Goal: Transaction & Acquisition: Purchase product/service

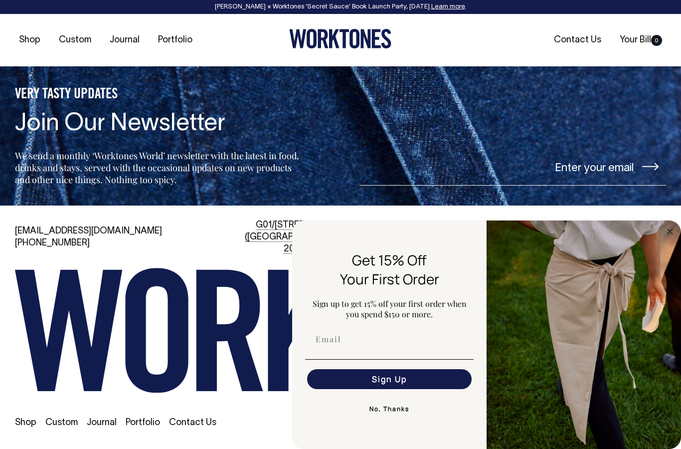
scroll to position [2184, 0]
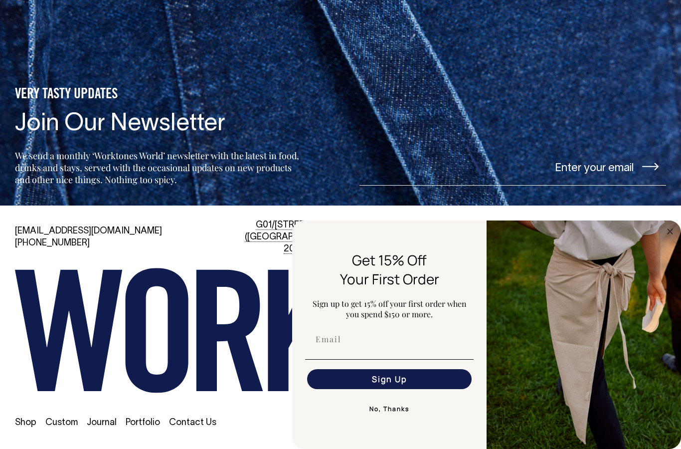
click at [386, 412] on button "No, Thanks" at bounding box center [389, 409] width 169 height 20
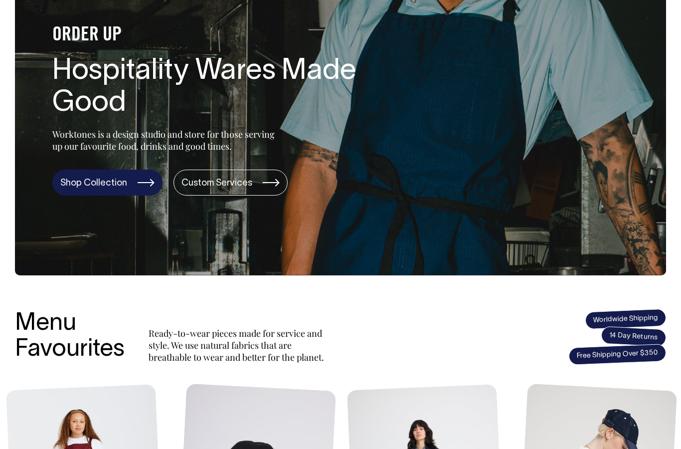
scroll to position [131, 0]
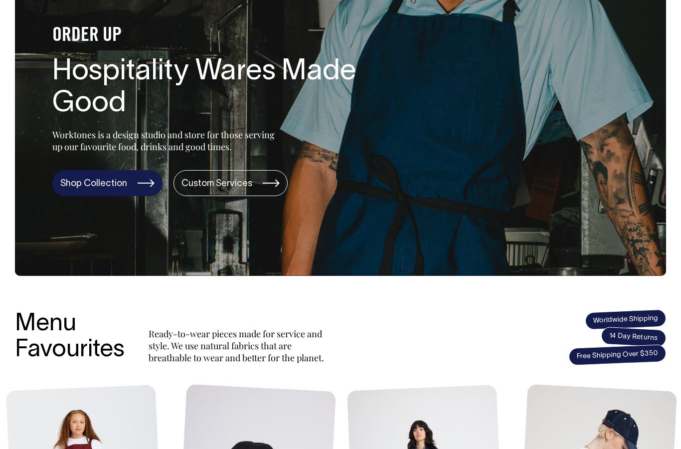
click at [87, 188] on link "Shop Collection" at bounding box center [107, 183] width 110 height 26
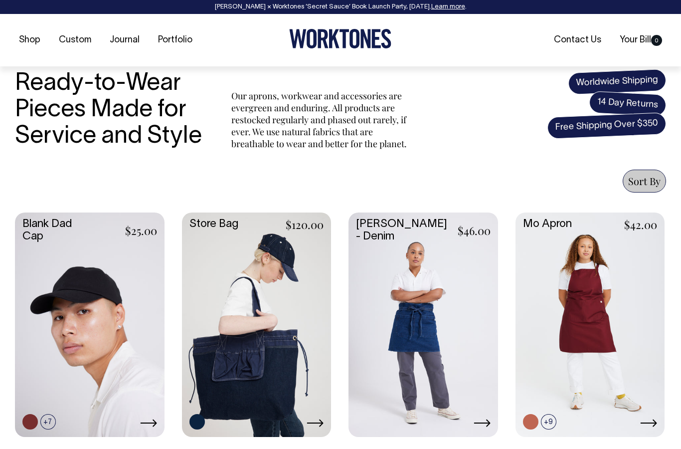
scroll to position [284, 0]
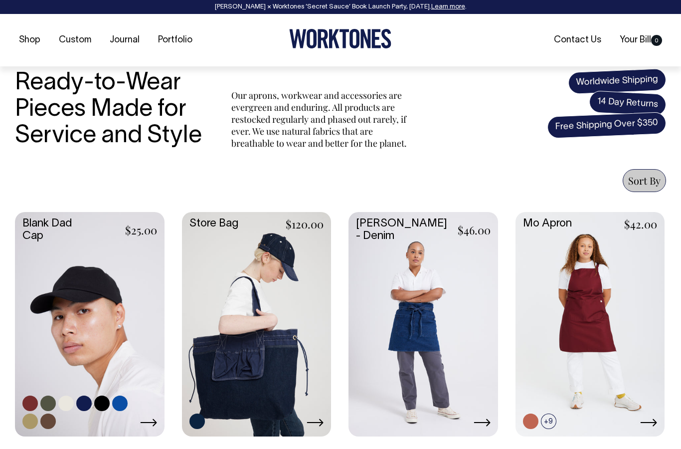
click at [124, 399] on link at bounding box center [119, 402] width 15 height 15
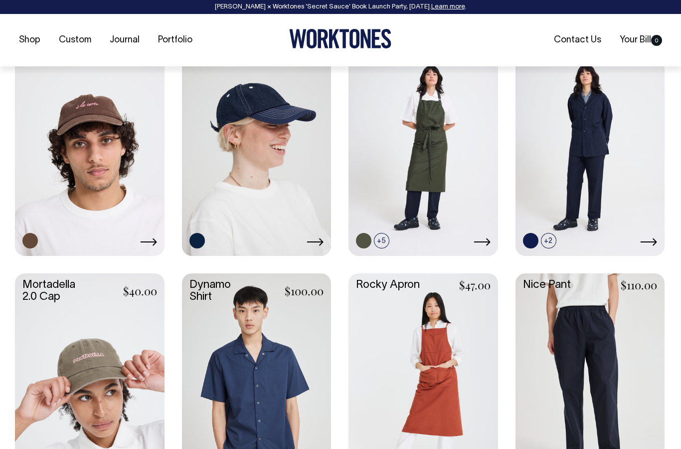
scroll to position [707, 0]
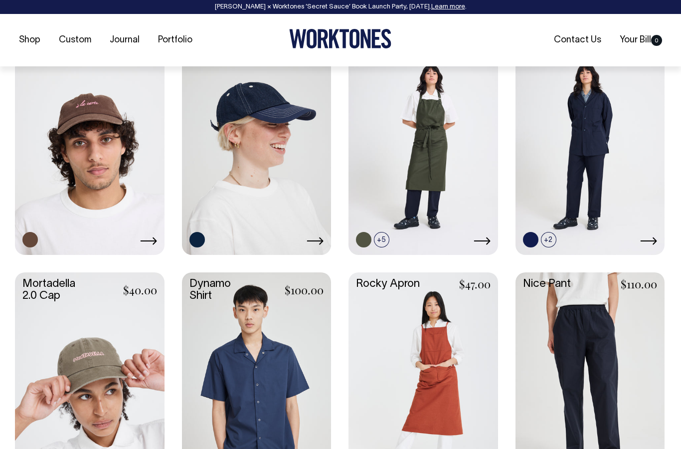
click at [130, 148] on link at bounding box center [90, 142] width 150 height 222
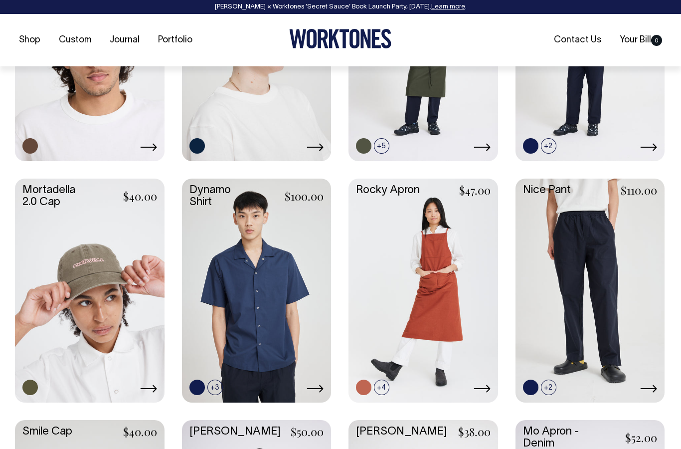
scroll to position [801, 0]
click at [117, 225] on link at bounding box center [90, 289] width 150 height 222
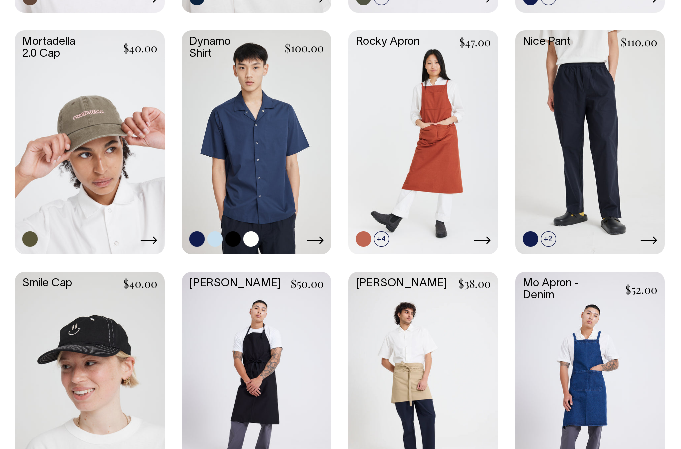
scroll to position [948, 0]
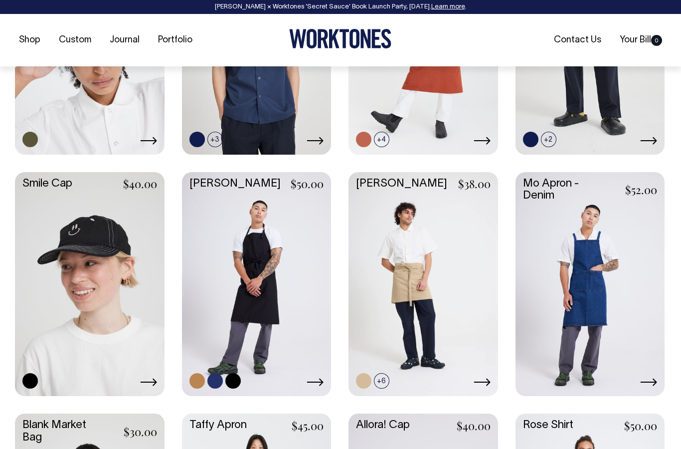
click at [251, 265] on link at bounding box center [257, 283] width 150 height 222
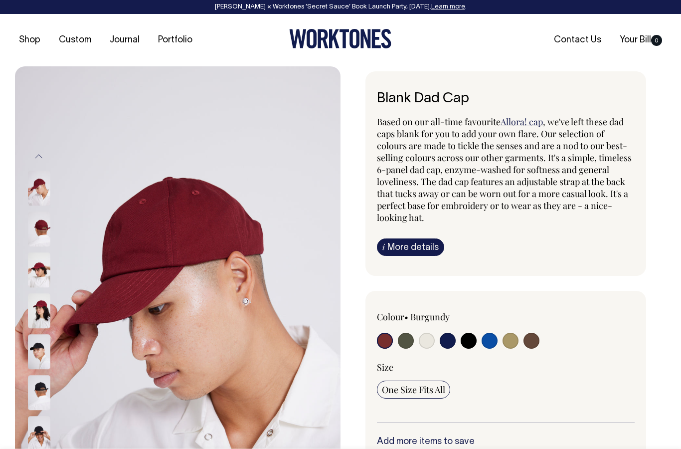
radio input "true"
select select "Worker Blue"
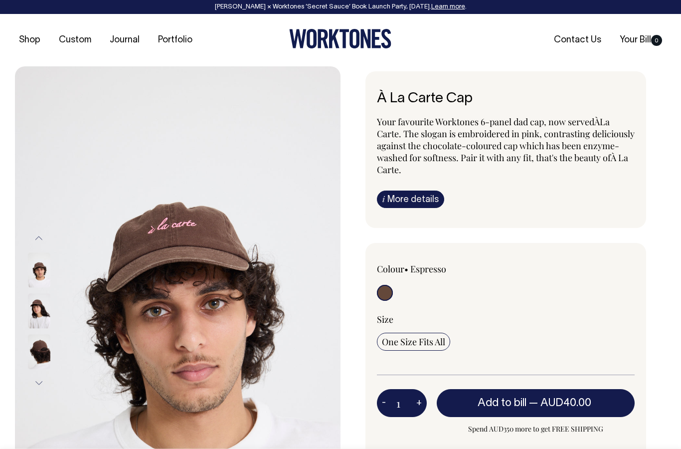
click at [47, 269] on img at bounding box center [39, 269] width 22 height 35
click at [37, 269] on img at bounding box center [39, 269] width 22 height 35
click at [36, 305] on img at bounding box center [39, 310] width 22 height 35
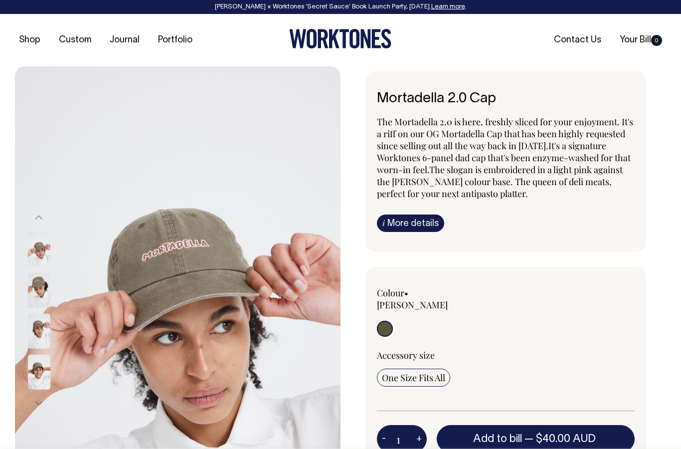
click at [40, 272] on img at bounding box center [39, 289] width 22 height 35
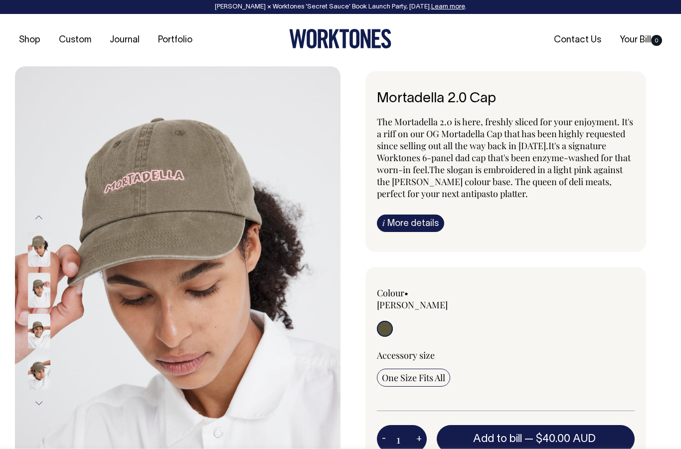
click at [41, 288] on img at bounding box center [39, 289] width 22 height 35
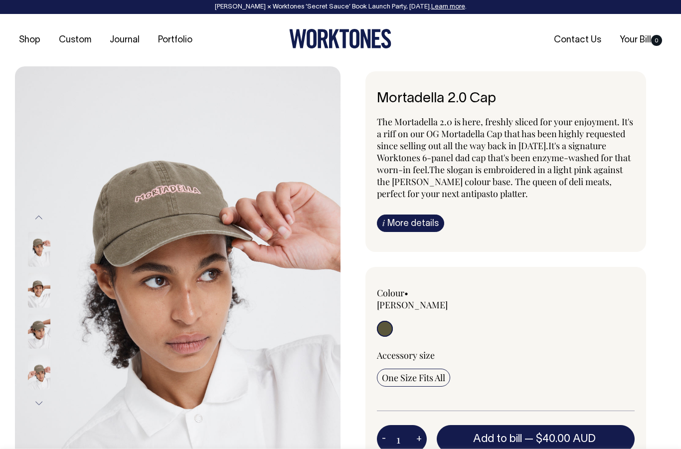
click at [34, 327] on img at bounding box center [39, 330] width 22 height 35
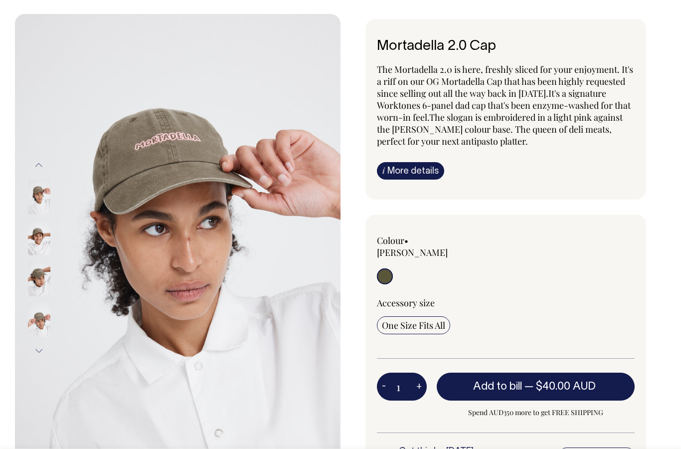
scroll to position [52, 0]
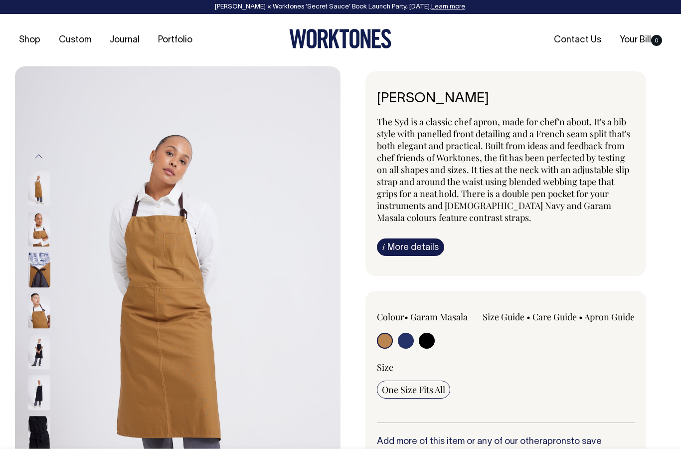
click at [44, 232] on img at bounding box center [39, 228] width 22 height 35
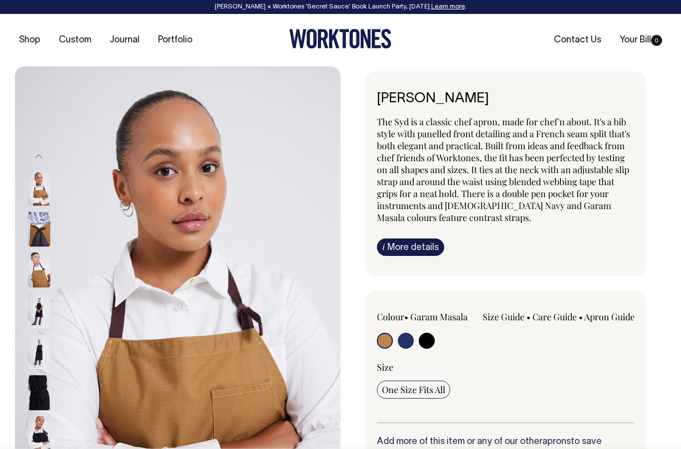
click at [41, 221] on img at bounding box center [39, 228] width 22 height 35
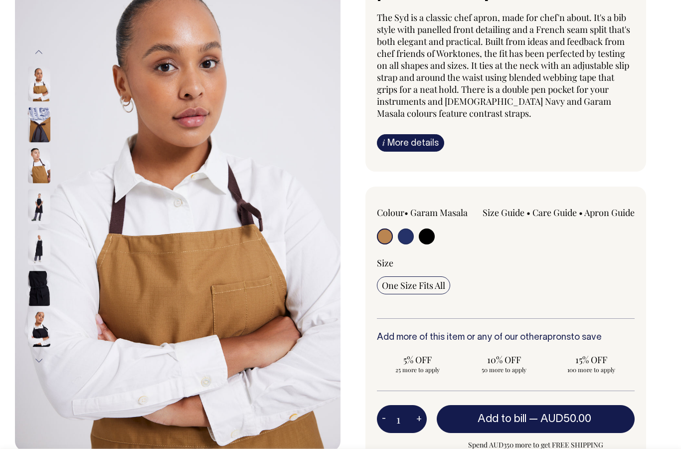
scroll to position [105, 0]
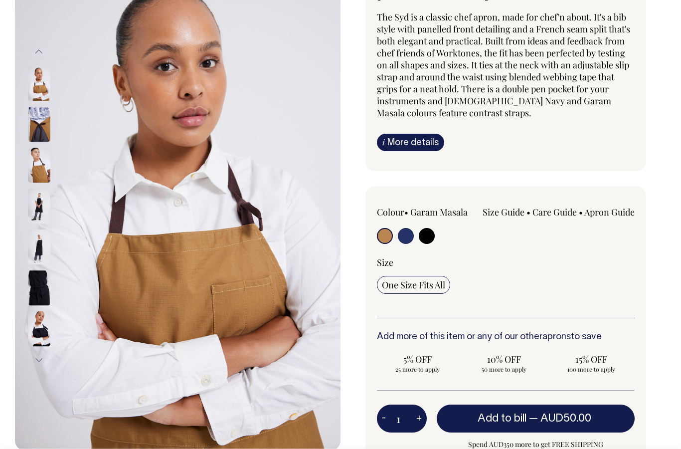
click at [47, 162] on img at bounding box center [39, 165] width 22 height 35
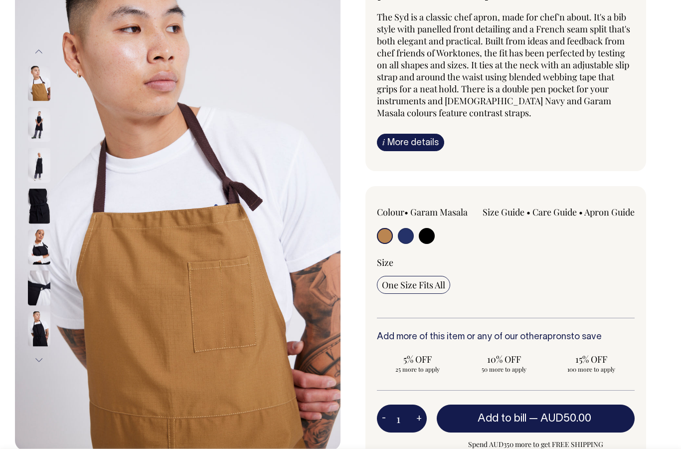
click at [38, 237] on img at bounding box center [39, 246] width 22 height 35
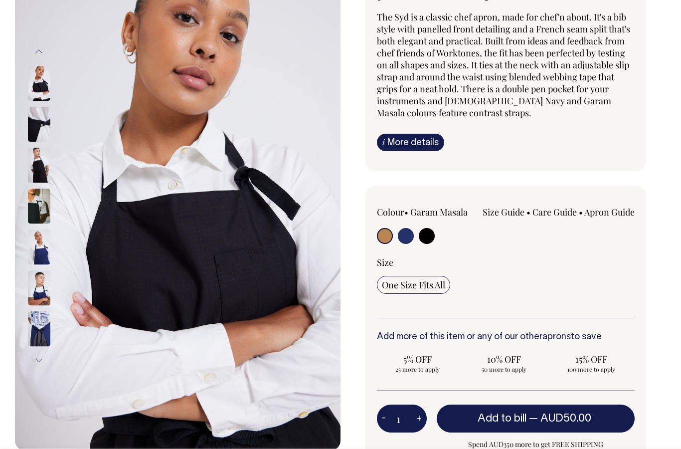
click at [33, 328] on img at bounding box center [39, 328] width 22 height 35
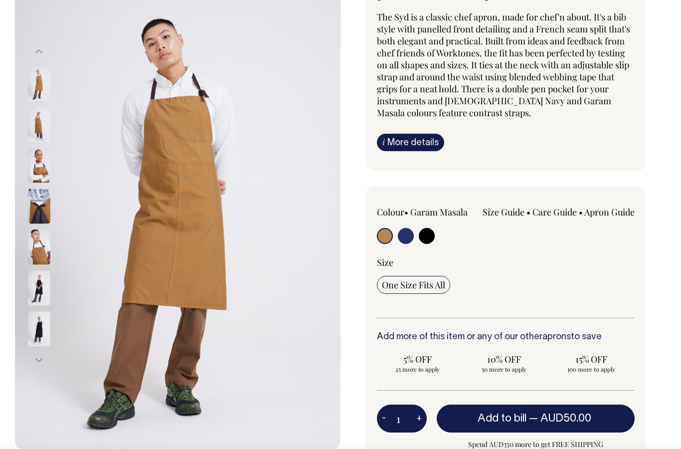
click at [46, 331] on img at bounding box center [39, 328] width 22 height 35
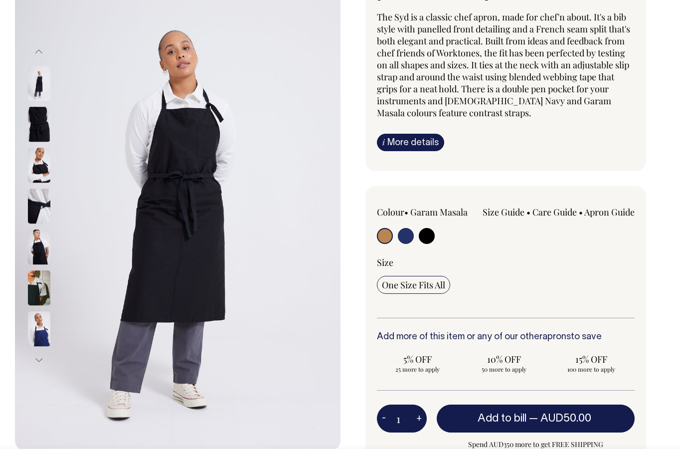
click at [32, 318] on img at bounding box center [39, 328] width 22 height 35
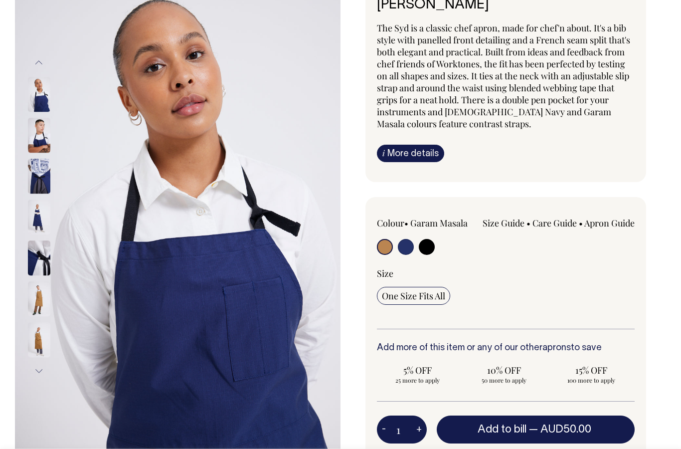
scroll to position [93, 0]
